Goal: Task Accomplishment & Management: Understand process/instructions

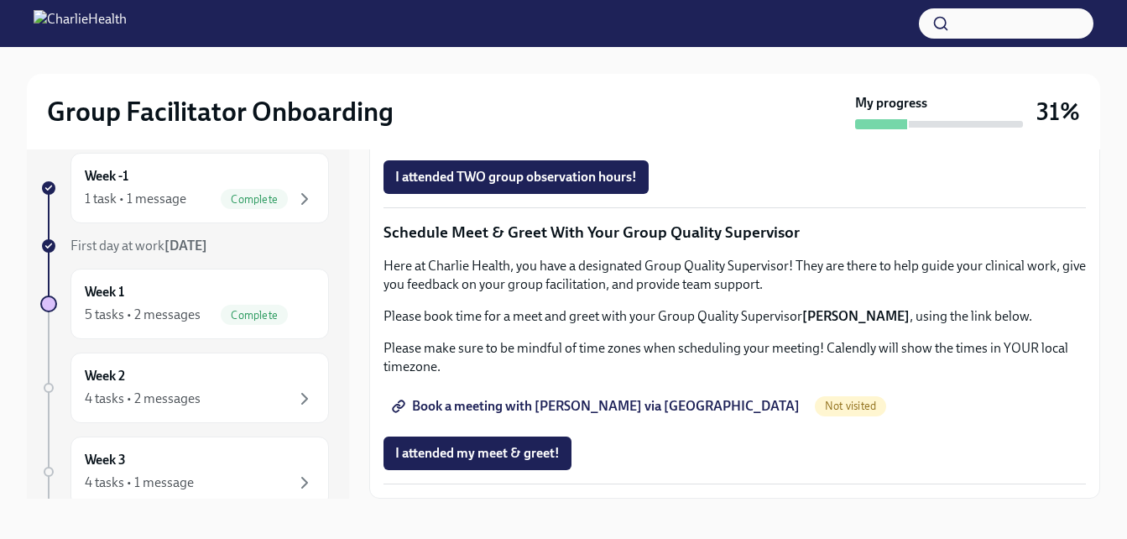
scroll to position [30, 0]
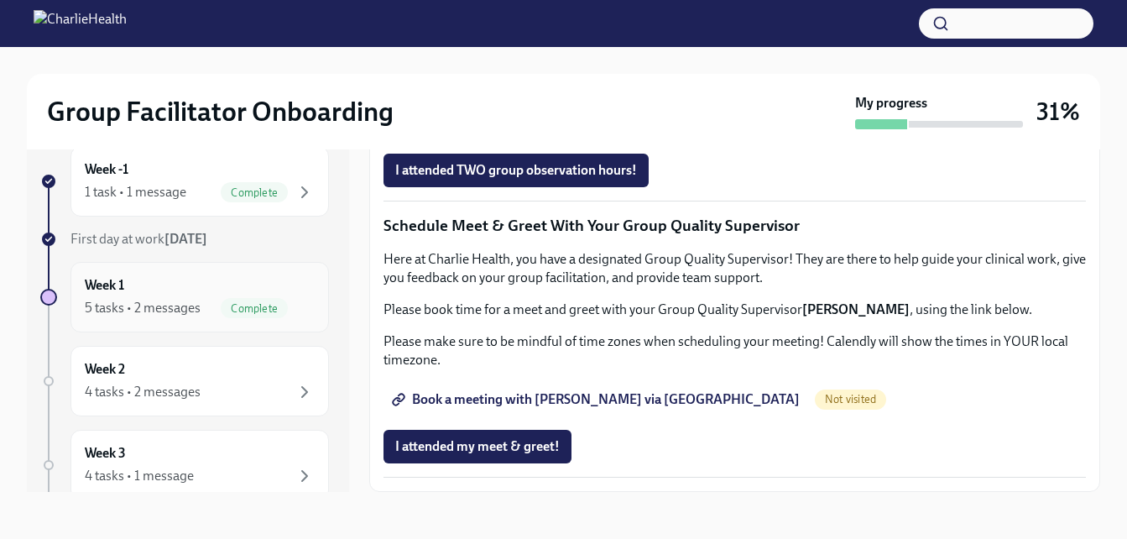
click at [133, 281] on div "Week 1 5 tasks • 2 messages Complete" at bounding box center [200, 297] width 230 height 42
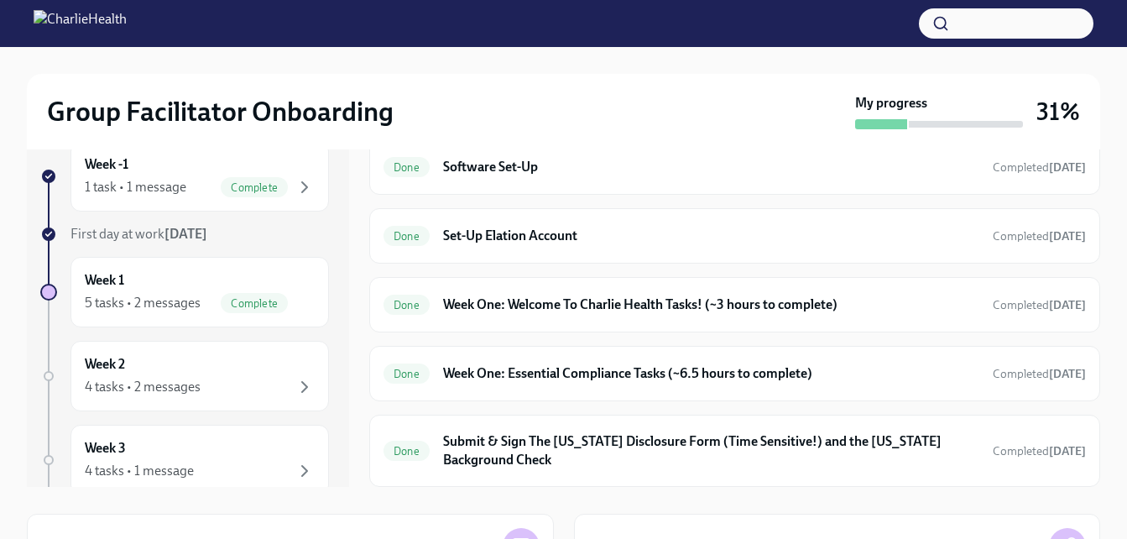
scroll to position [30, 0]
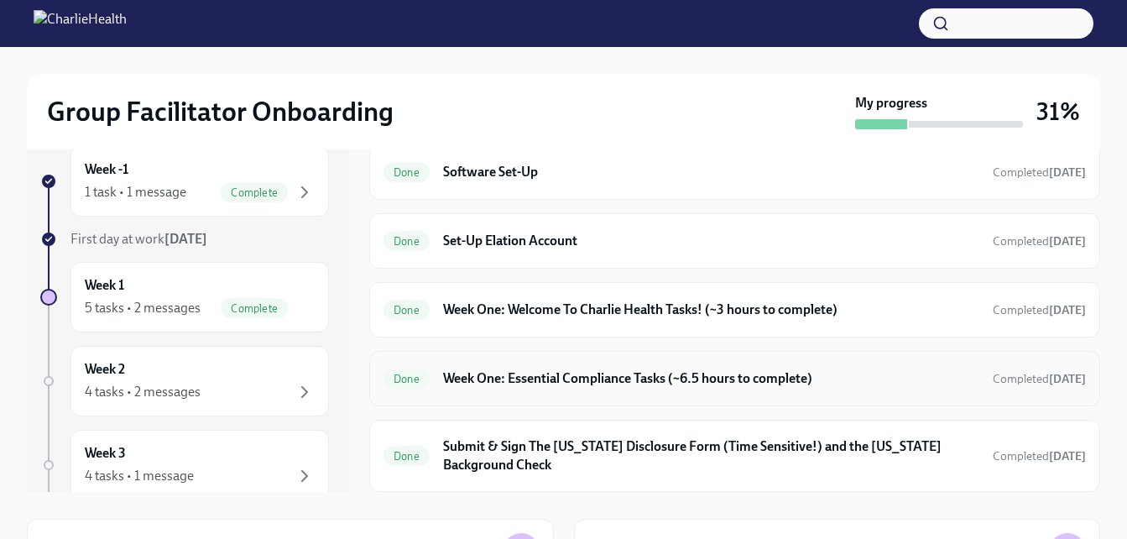
click at [708, 378] on h6 "Week One: Essential Compliance Tasks (~6.5 hours to complete)" at bounding box center [711, 378] width 536 height 18
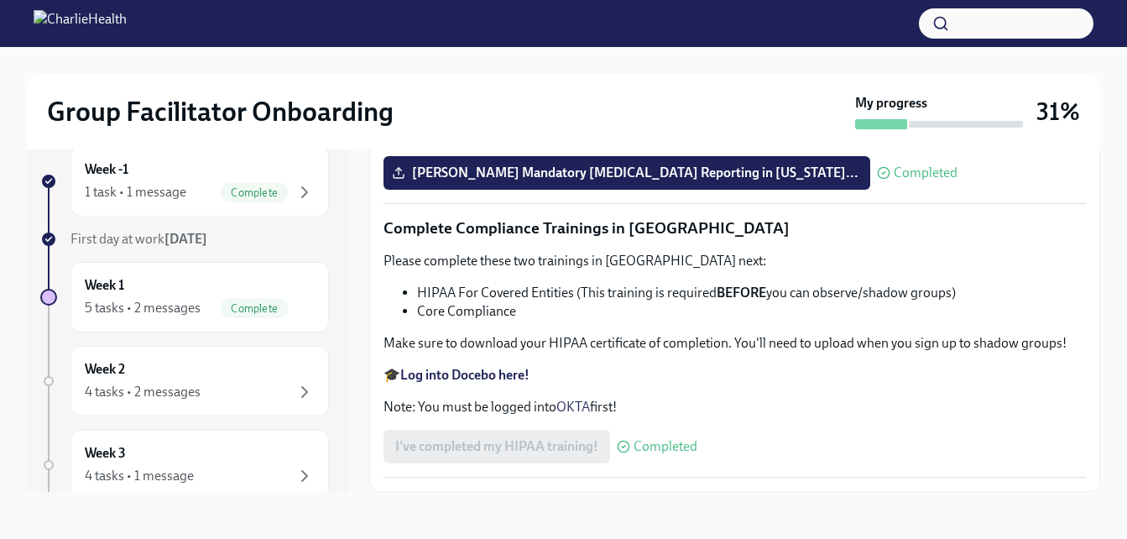
scroll to position [4021, 0]
click at [278, 274] on div "Week 1 5 tasks • 2 messages Complete" at bounding box center [199, 297] width 258 height 70
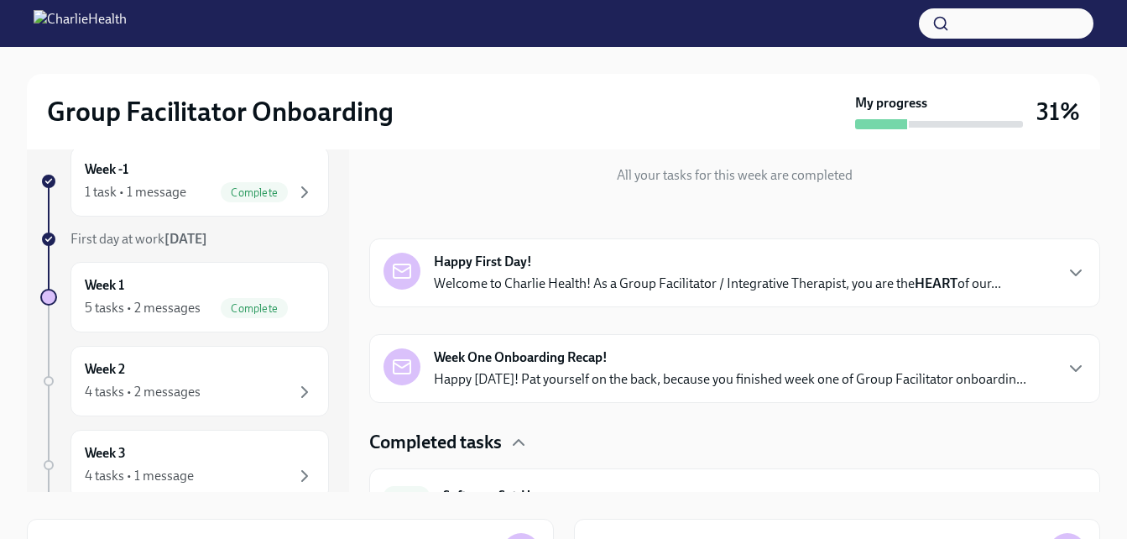
scroll to position [168, 0]
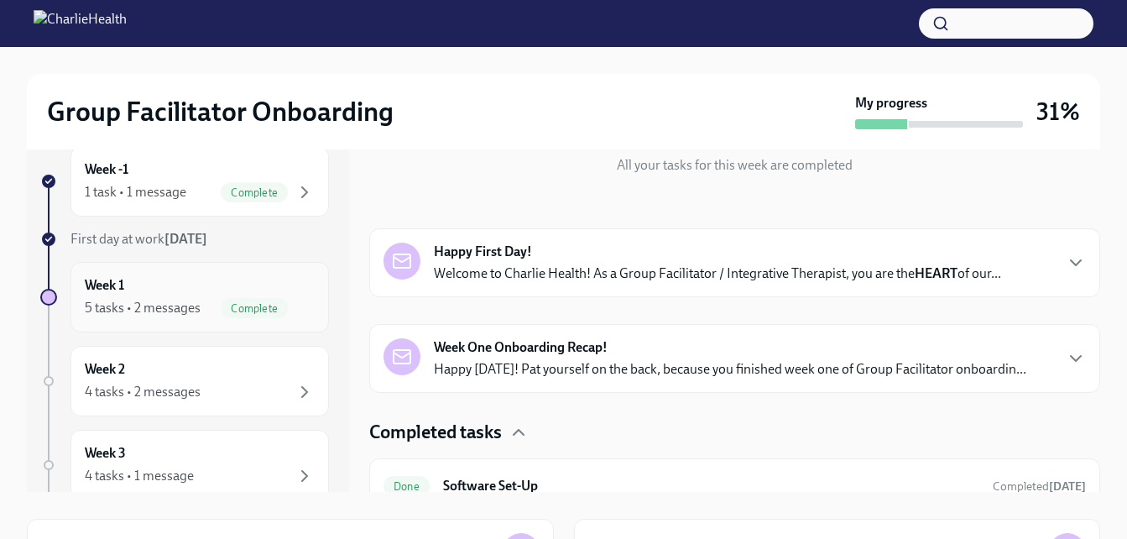
click at [194, 295] on div "Week 1 5 tasks • 2 messages Complete" at bounding box center [200, 297] width 230 height 42
click at [190, 291] on div "Week 1 5 tasks • 2 messages Complete" at bounding box center [200, 297] width 230 height 42
click at [155, 298] on div "5 tasks • 2 messages Complete" at bounding box center [200, 308] width 230 height 20
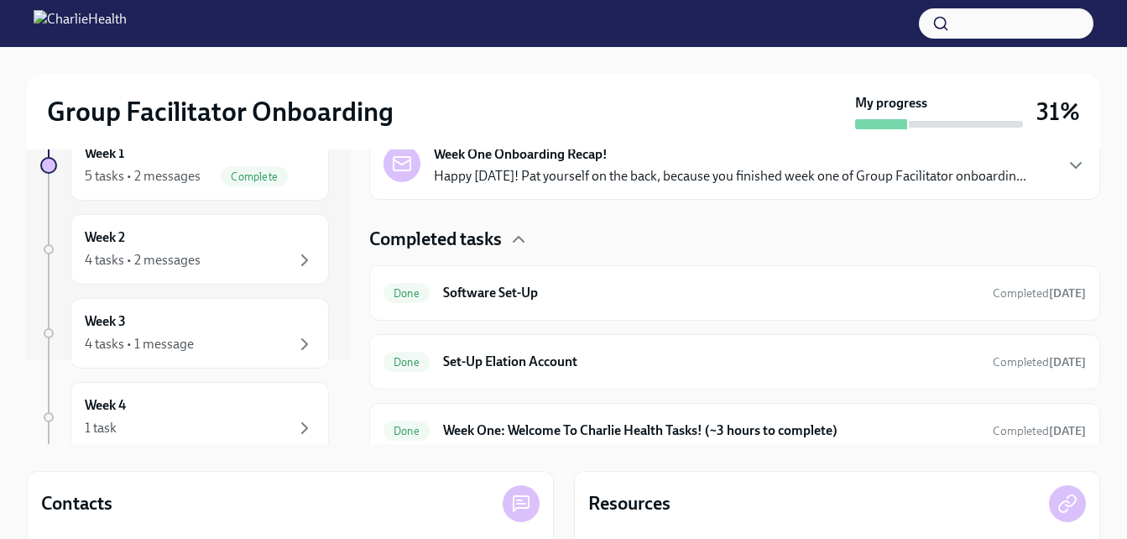
scroll to position [314, 0]
click at [566, 301] on div "Done Software Set-Up Completed [DATE]" at bounding box center [734, 292] width 702 height 27
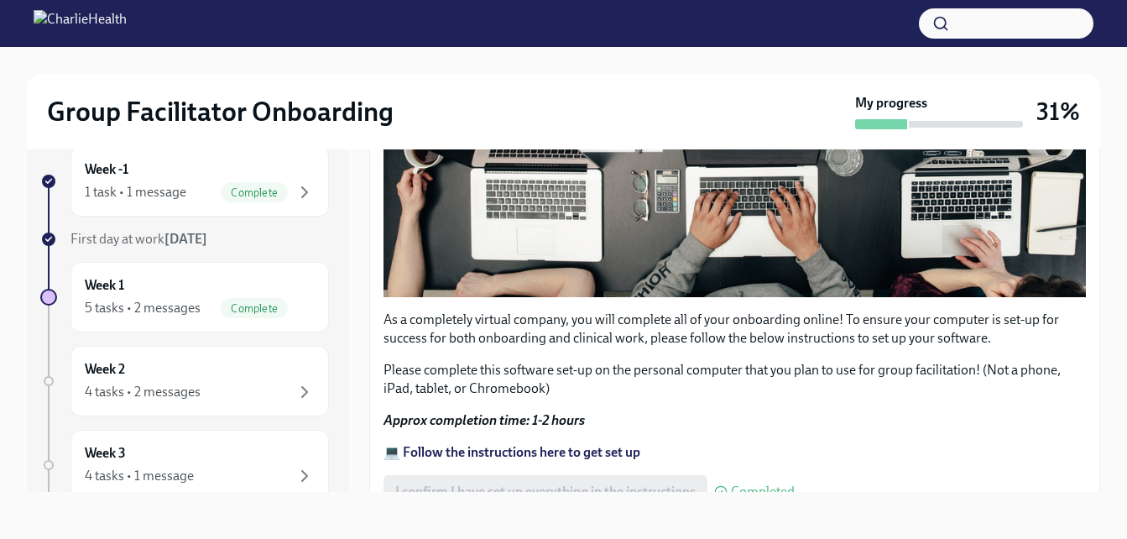
scroll to position [580, 0]
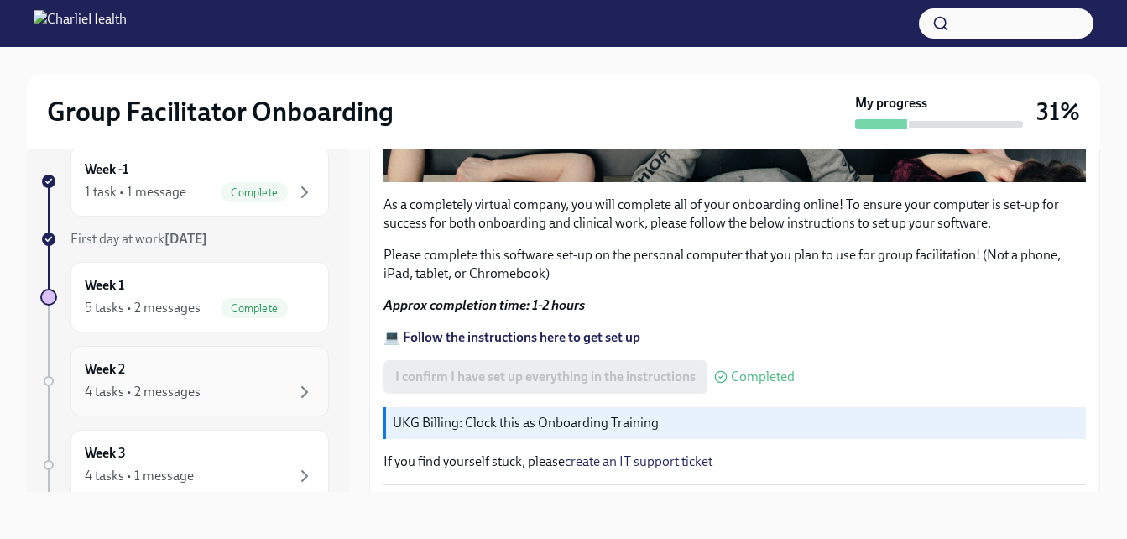
click at [208, 381] on div "Week 2 4 tasks • 2 messages" at bounding box center [200, 381] width 230 height 42
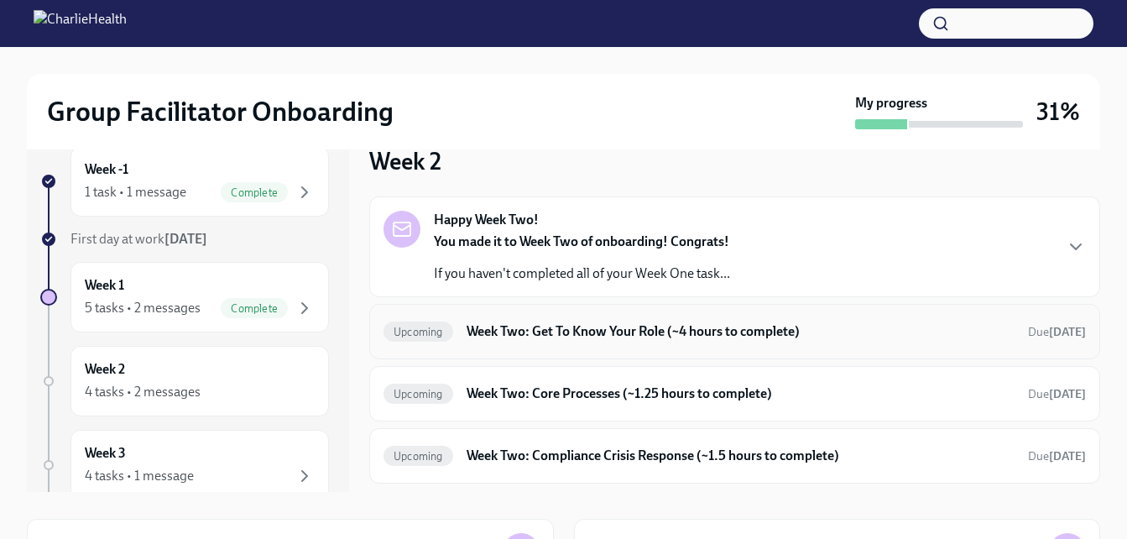
click at [543, 326] on h6 "Week Two: Get To Know Your Role (~4 hours to complete)" at bounding box center [740, 331] width 548 height 18
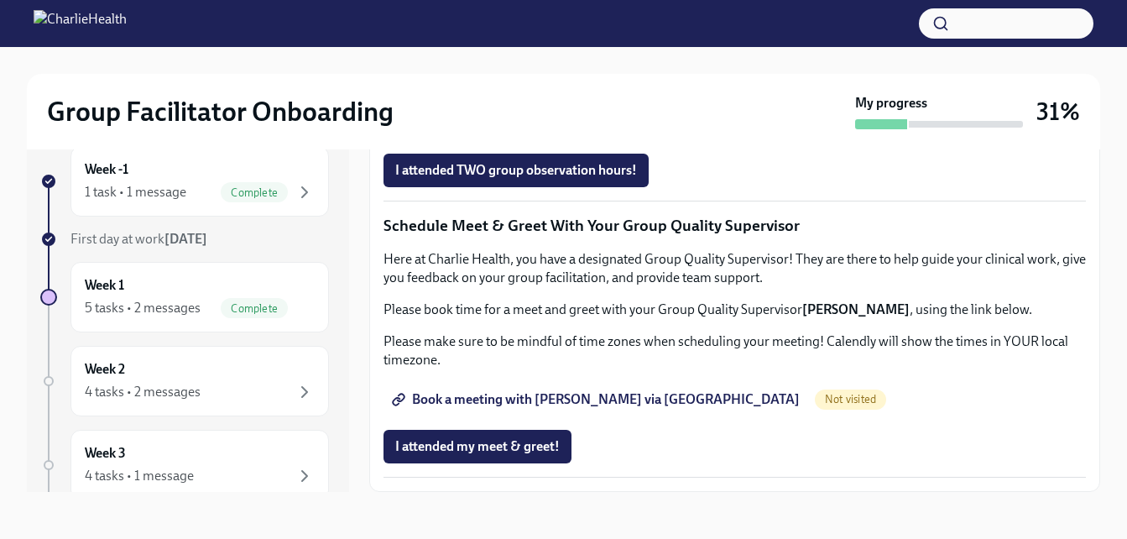
scroll to position [1638, 0]
